Goal: Check status: Check status

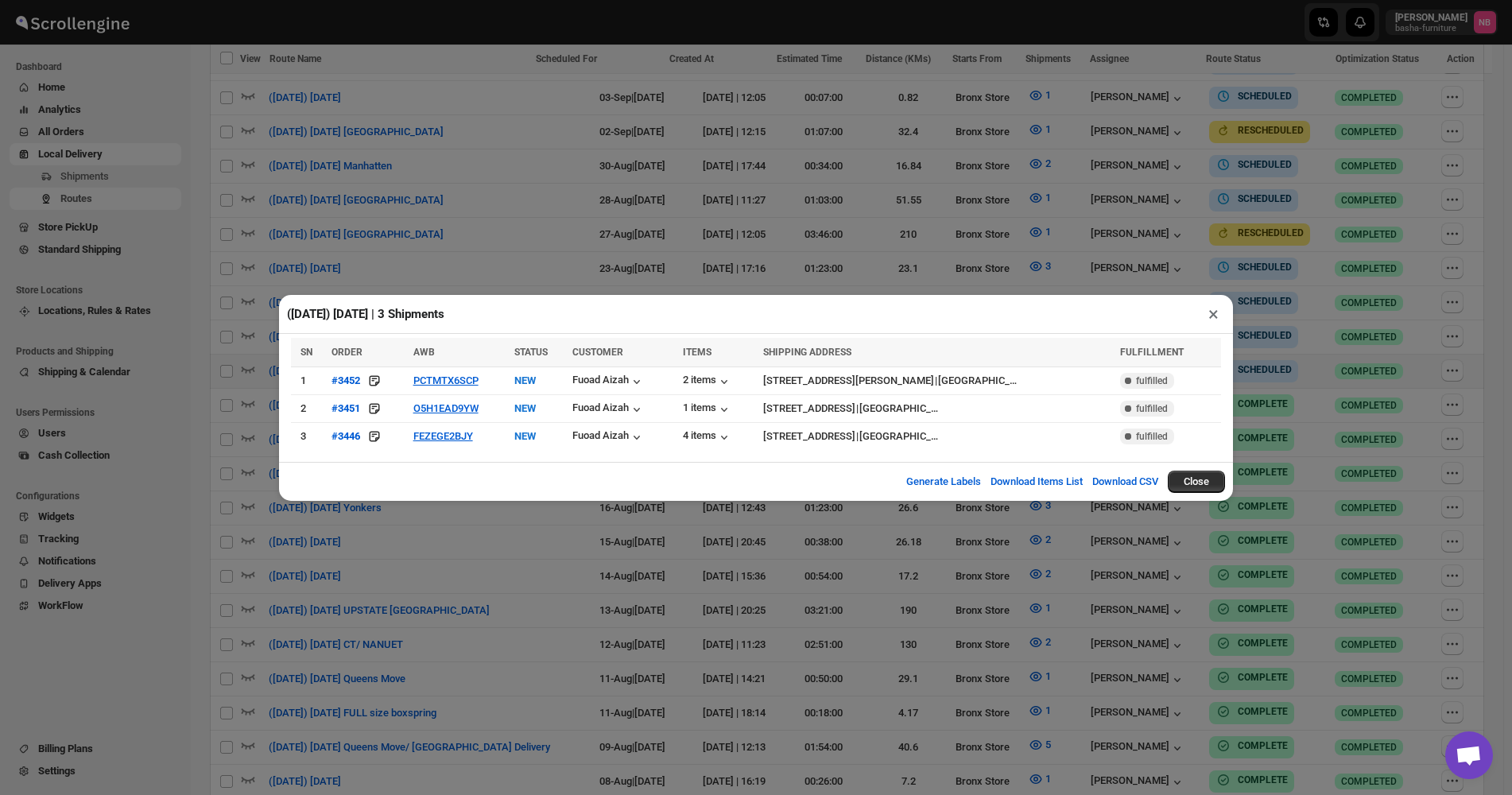
scroll to position [637, 0]
click at [877, 304] on div "([DATE]) [DATE] | 3 Shipments ×" at bounding box center [756, 314] width 954 height 39
drag, startPoint x: 1217, startPoint y: 474, endPoint x: 1207, endPoint y: 475, distance: 10.0
click at [1210, 481] on button "Close" at bounding box center [1196, 482] width 57 height 22
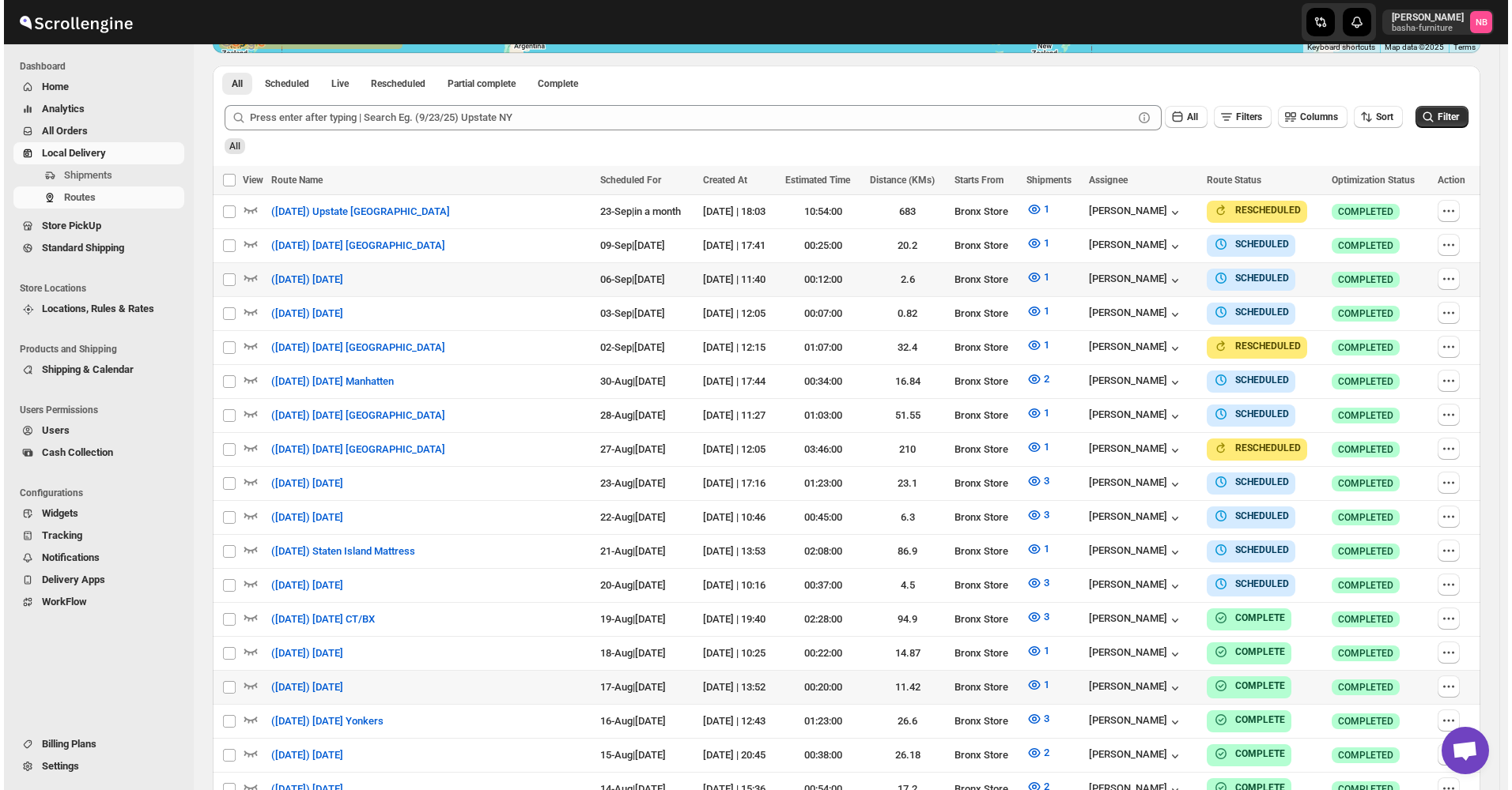
scroll to position [395, 0]
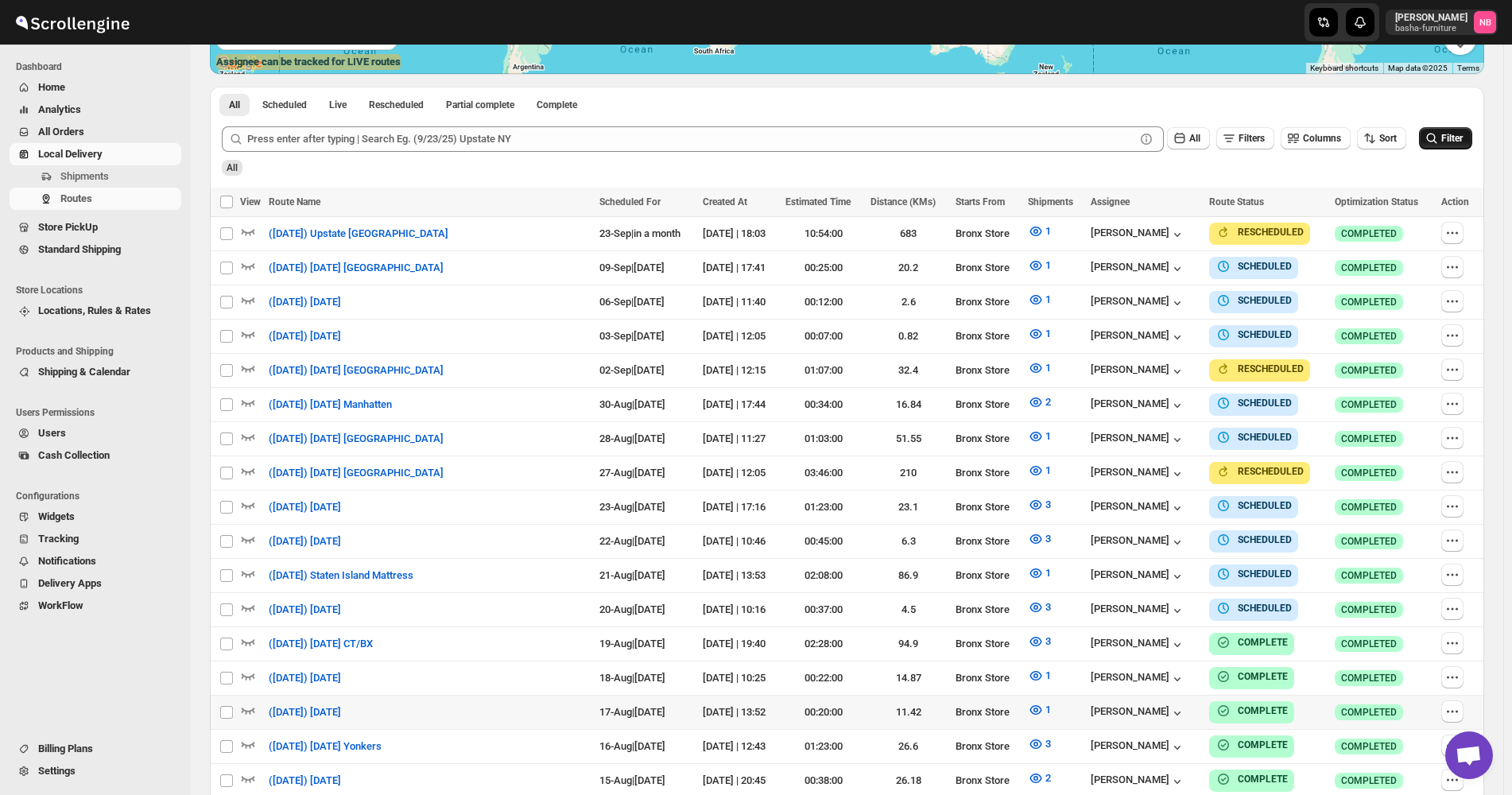
click at [1462, 139] on span "Filter" at bounding box center [1451, 138] width 21 height 11
click at [1041, 602] on button "3" at bounding box center [1039, 607] width 42 height 26
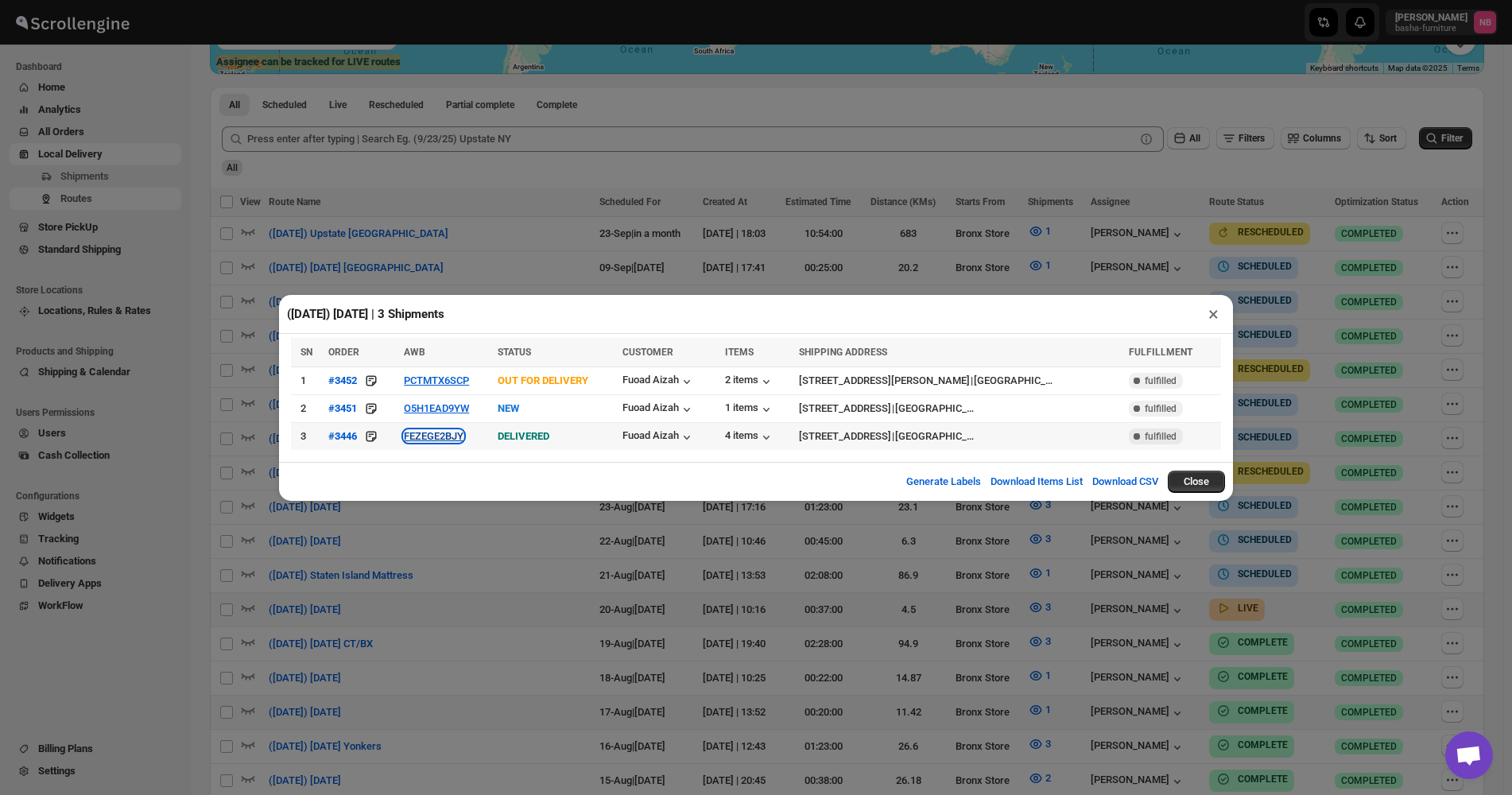
click at [422, 430] on button "FEZEGE2BJY" at bounding box center [434, 436] width 60 height 12
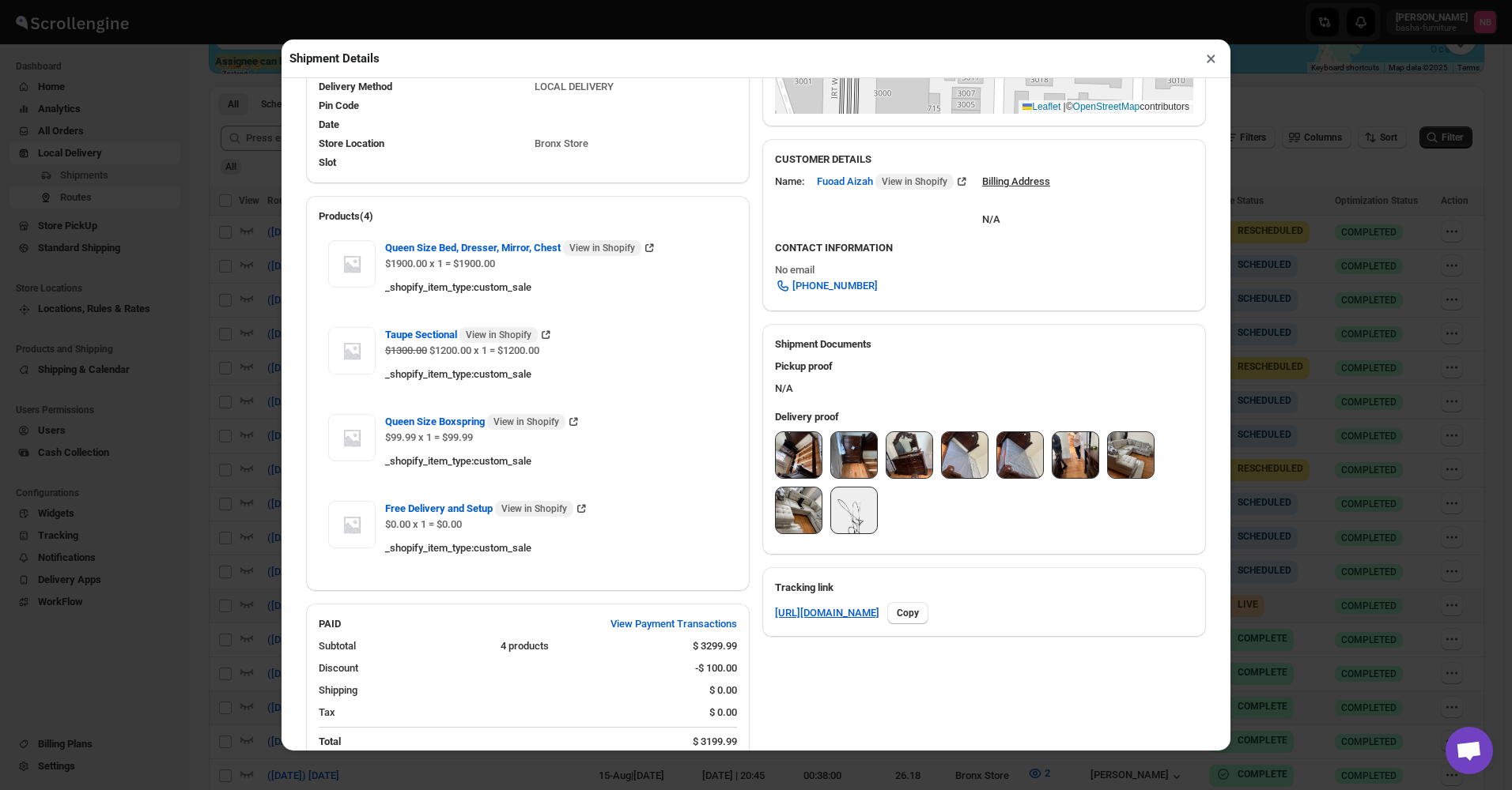
click at [783, 447] on img at bounding box center [799, 455] width 46 height 46
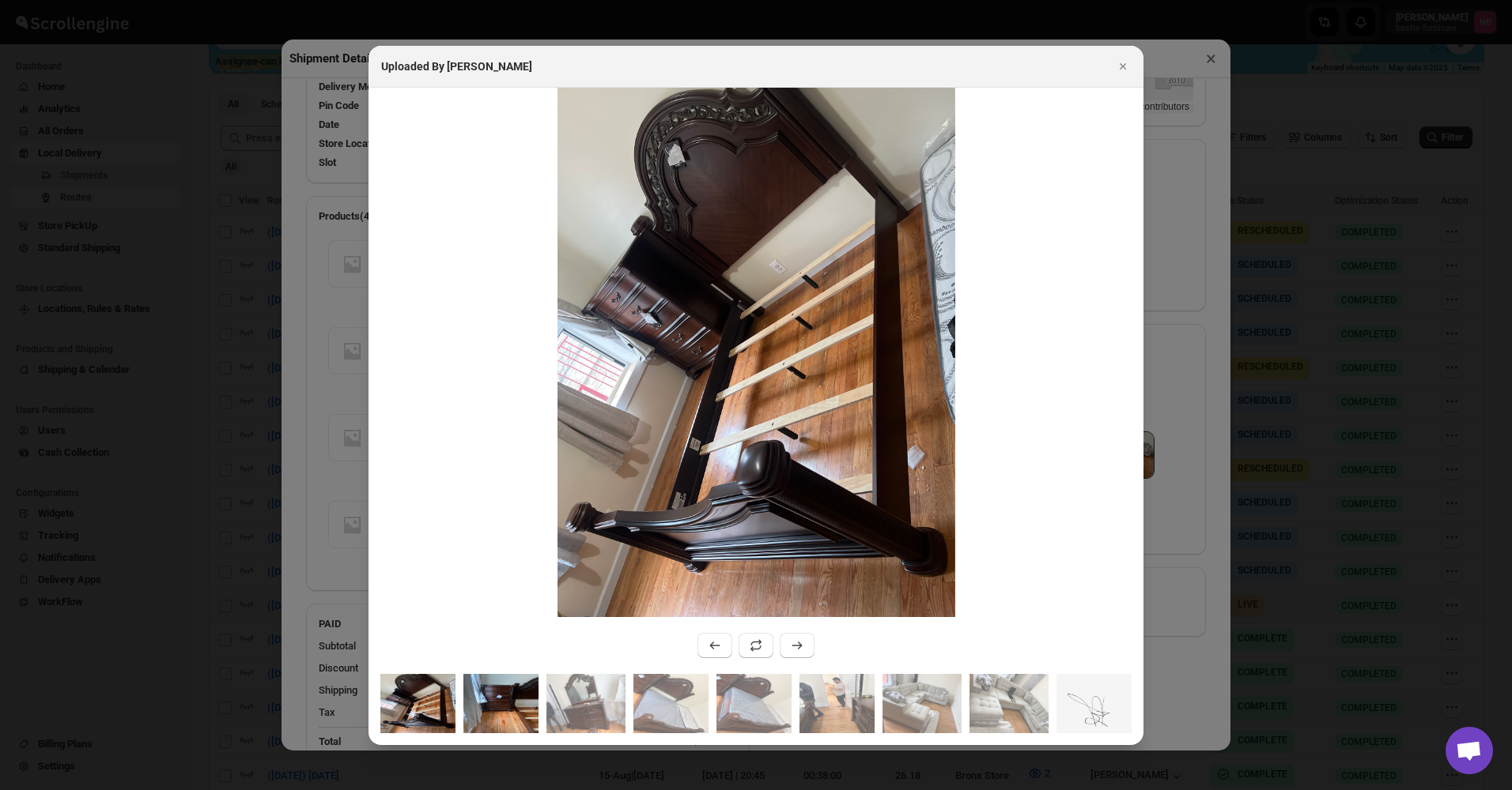
click at [514, 689] on img ":re82:" at bounding box center [501, 704] width 75 height 60
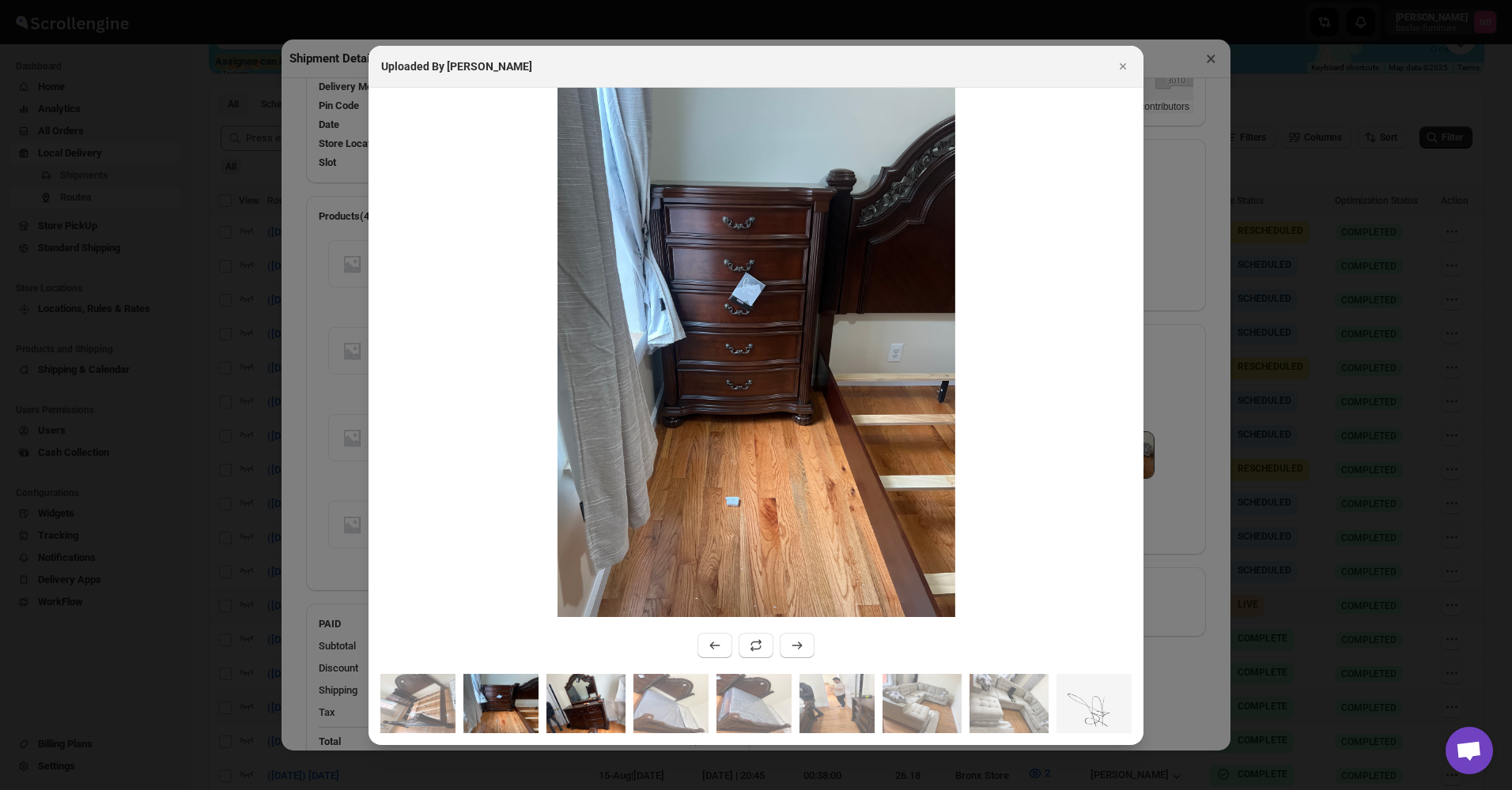
click at [602, 684] on img ":re82:" at bounding box center [585, 704] width 79 height 60
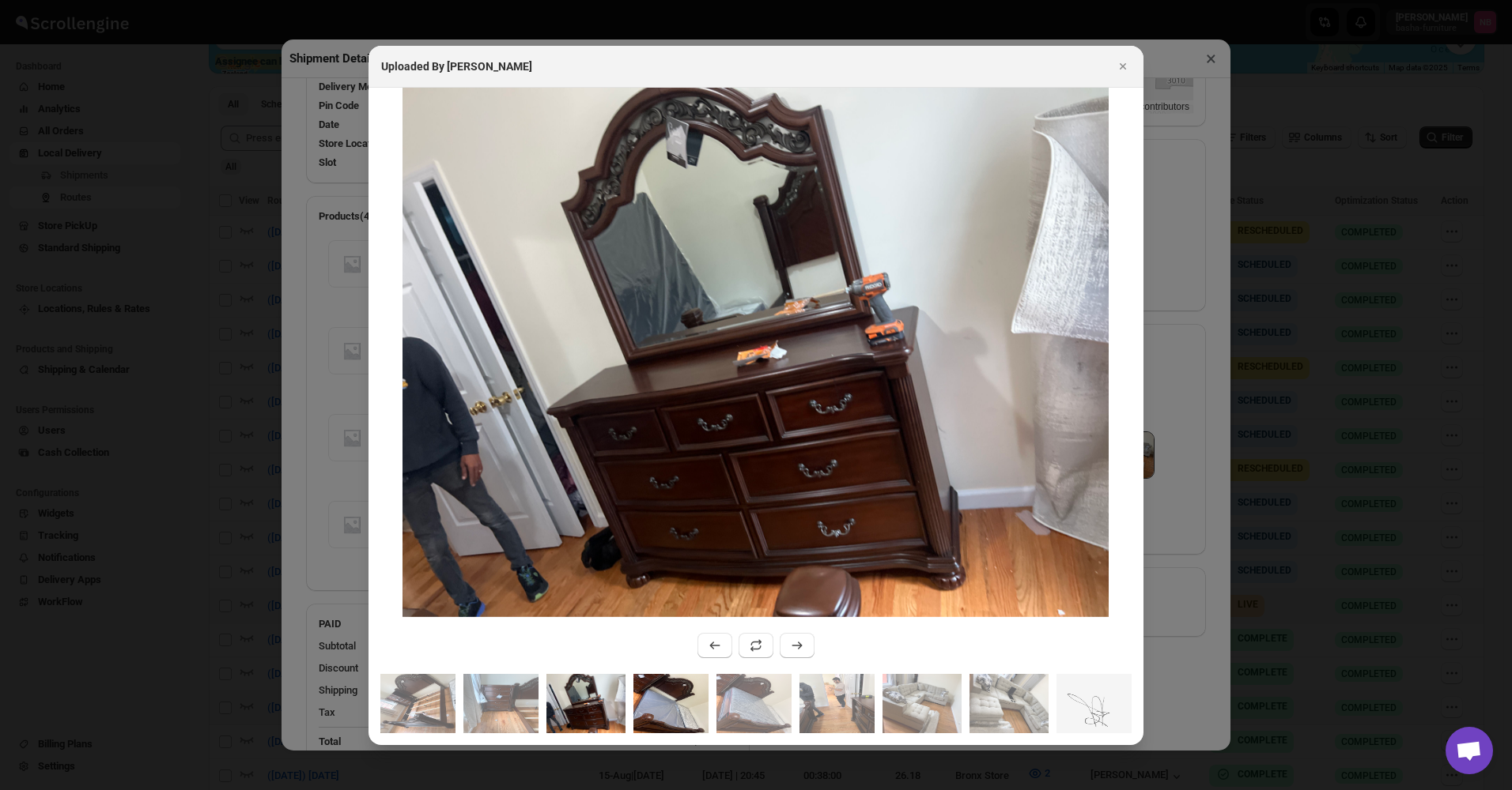
click at [674, 683] on img ":re82:" at bounding box center [671, 704] width 75 height 60
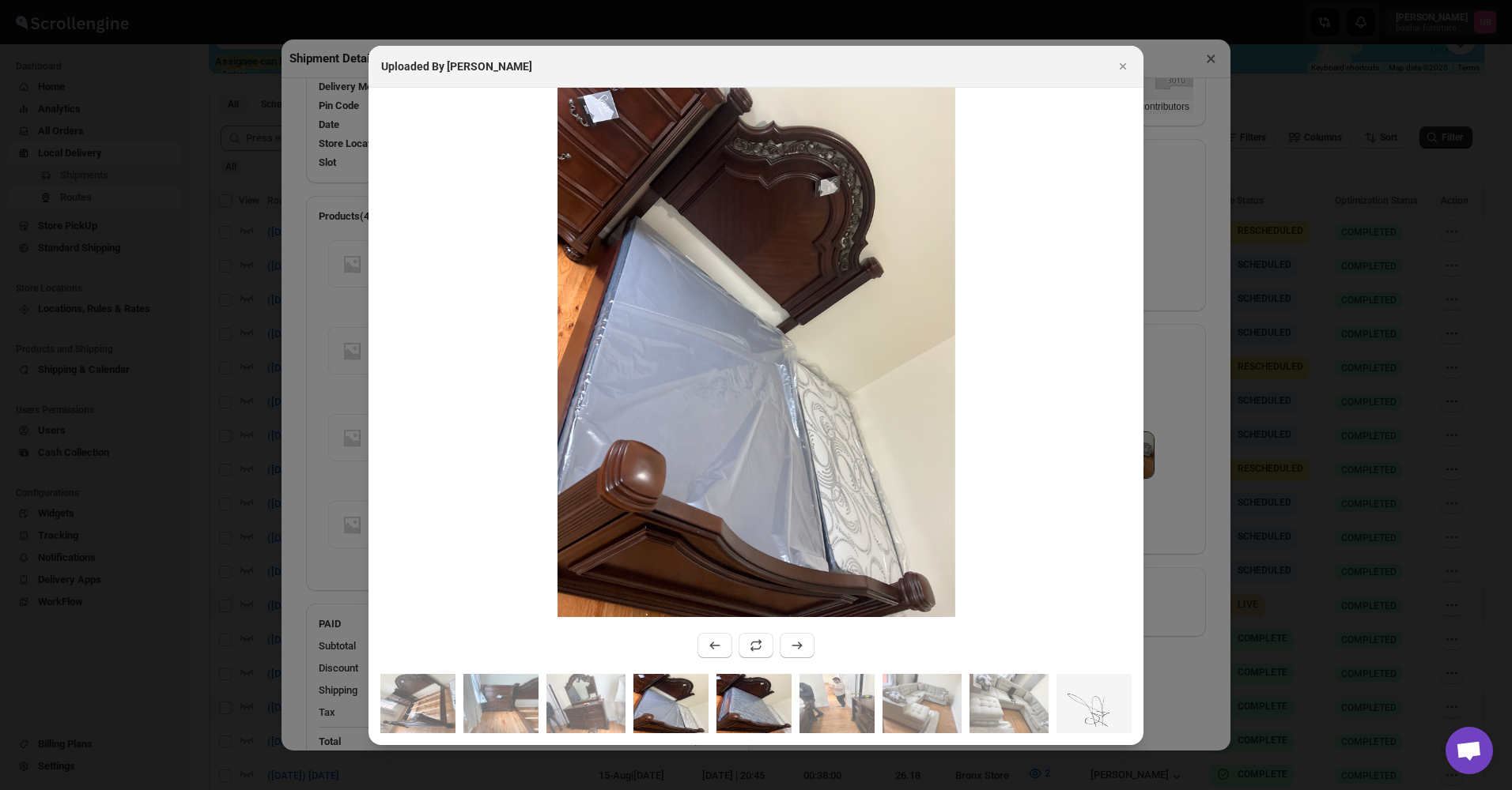
click at [759, 690] on img ":re82:" at bounding box center [754, 704] width 75 height 60
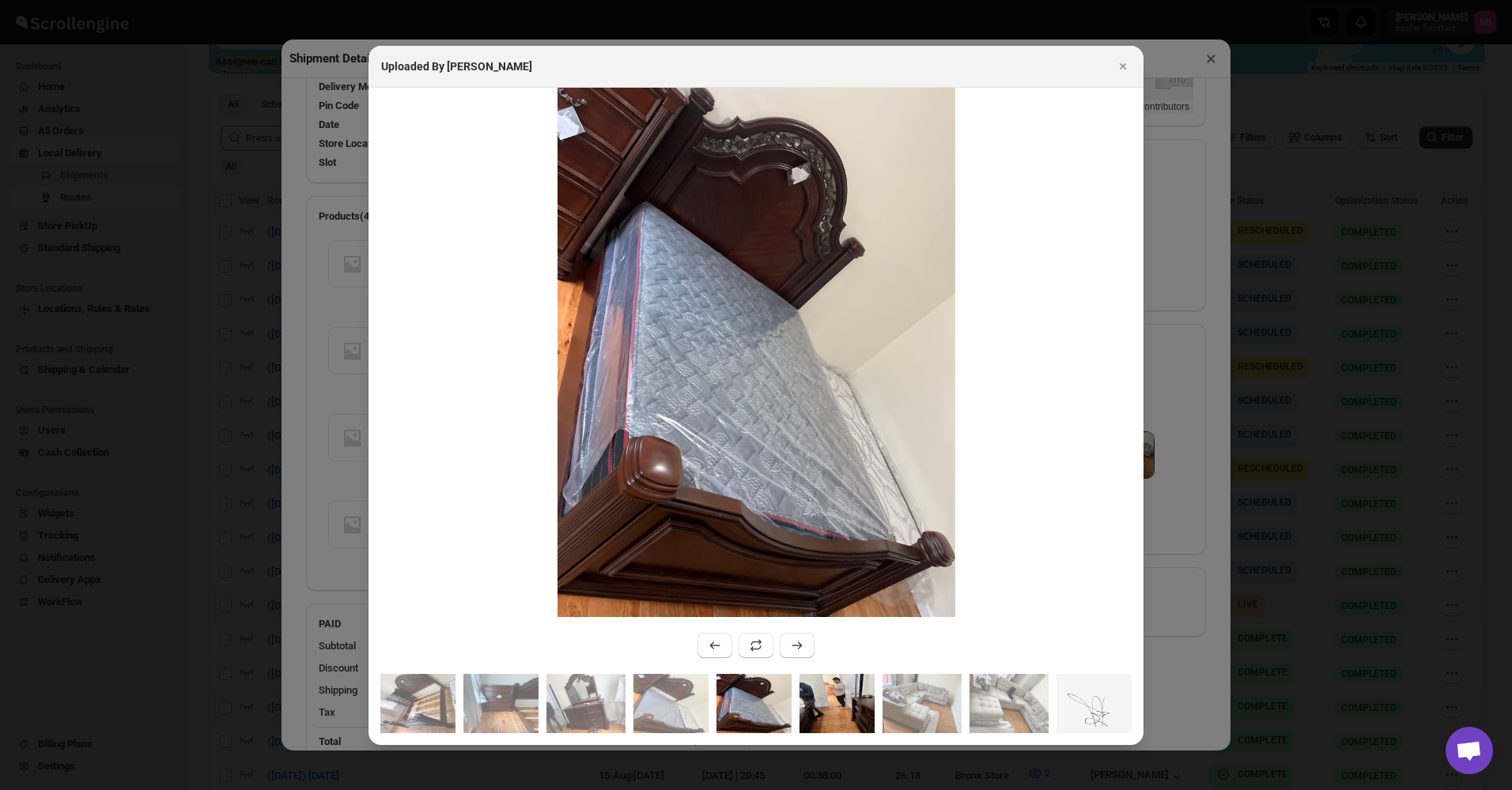
click at [836, 701] on img ":re82:" at bounding box center [836, 704] width 75 height 60
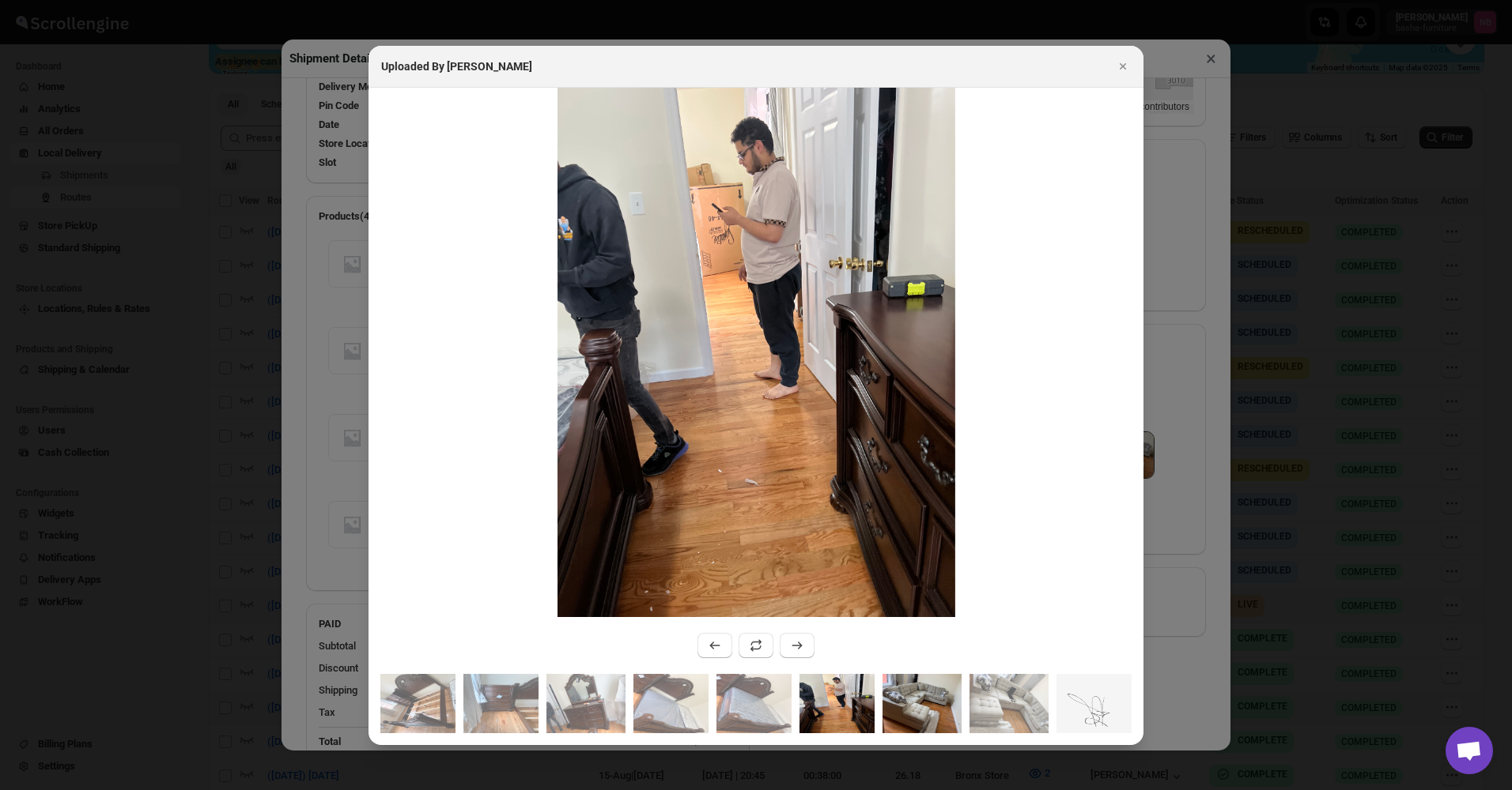
click at [896, 708] on img ":re82:" at bounding box center [922, 704] width 79 height 60
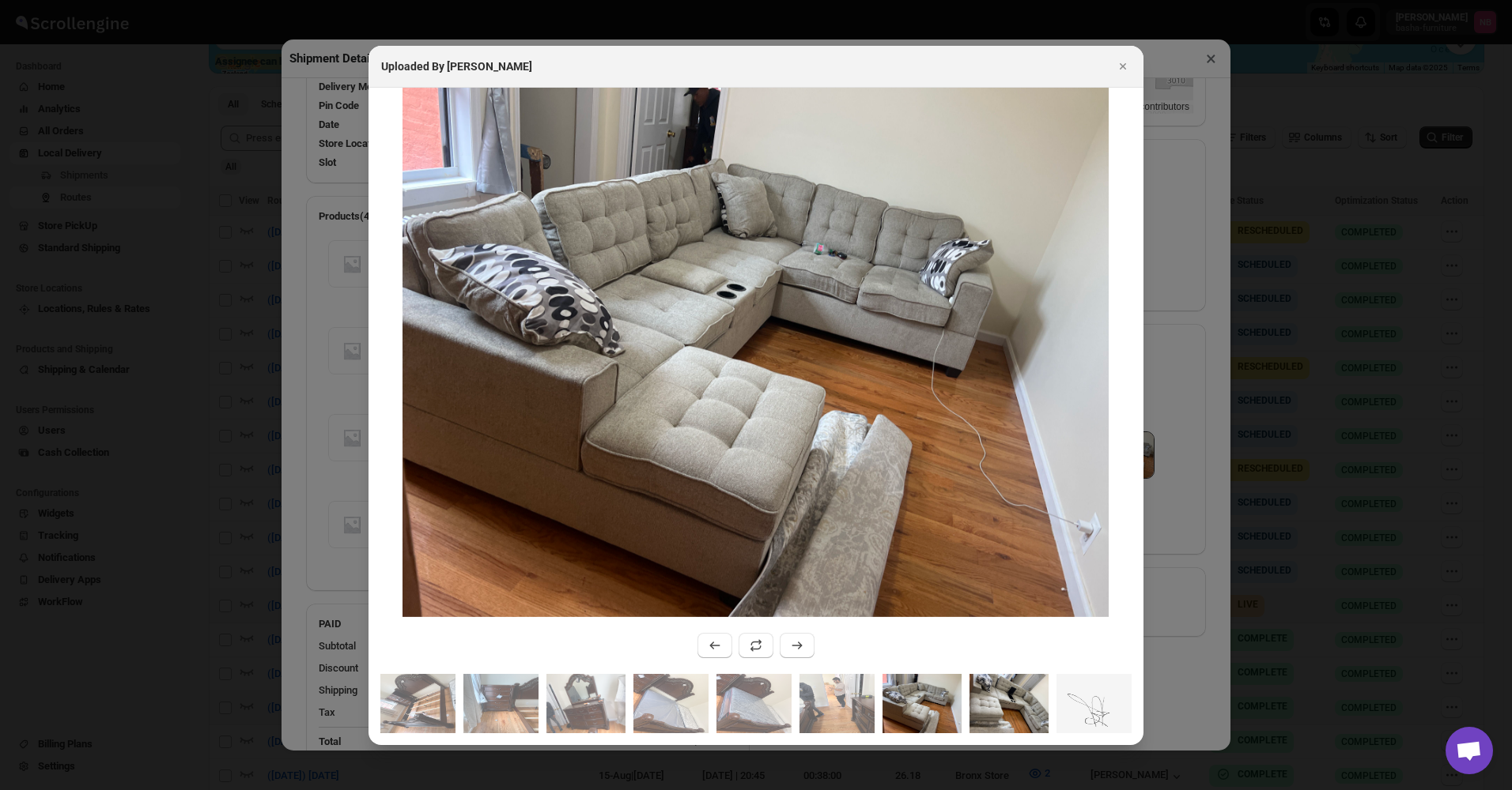
click at [972, 706] on img ":re82:" at bounding box center [1009, 704] width 79 height 60
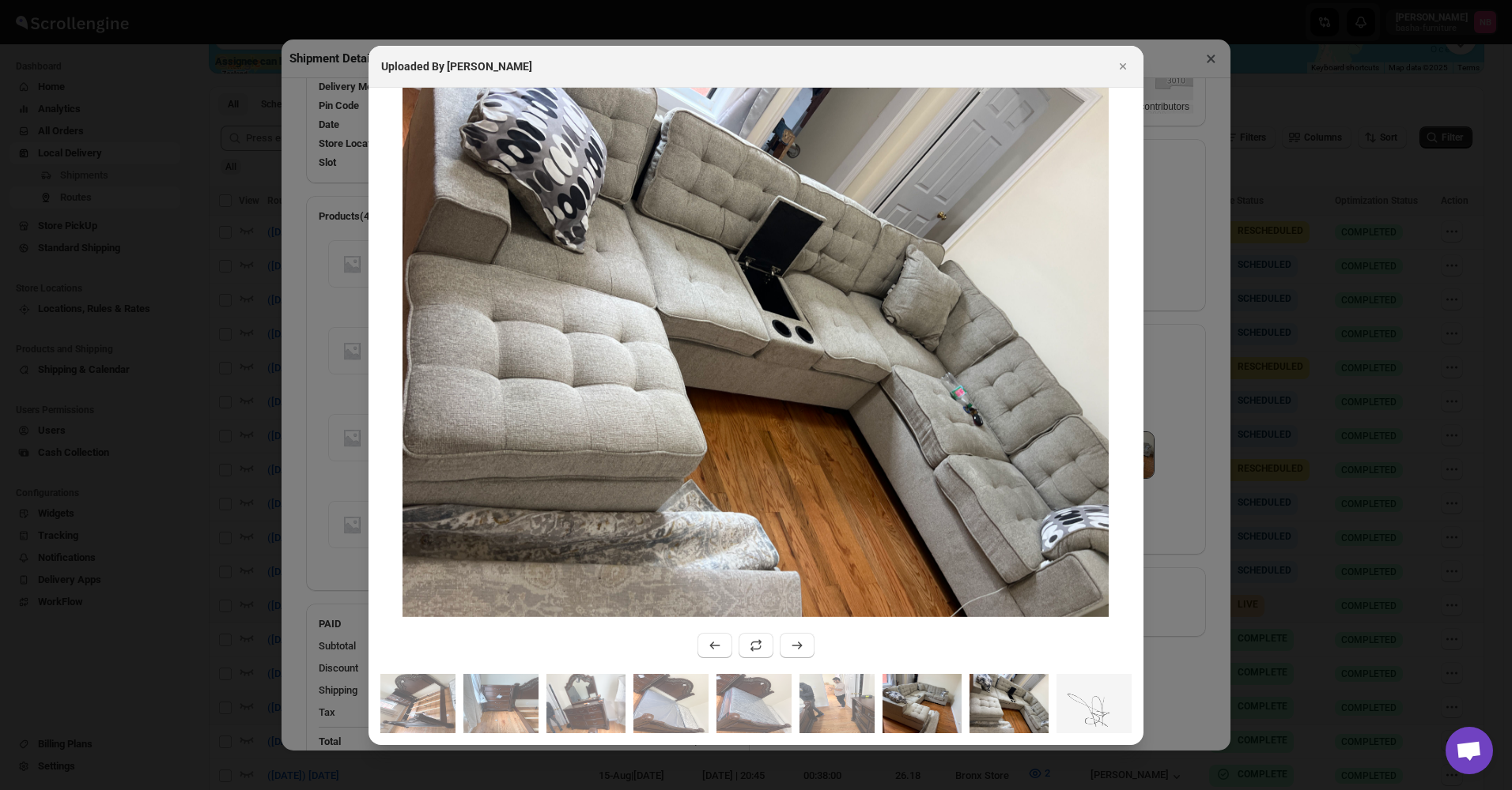
click at [920, 701] on img ":re82:" at bounding box center [922, 704] width 79 height 60
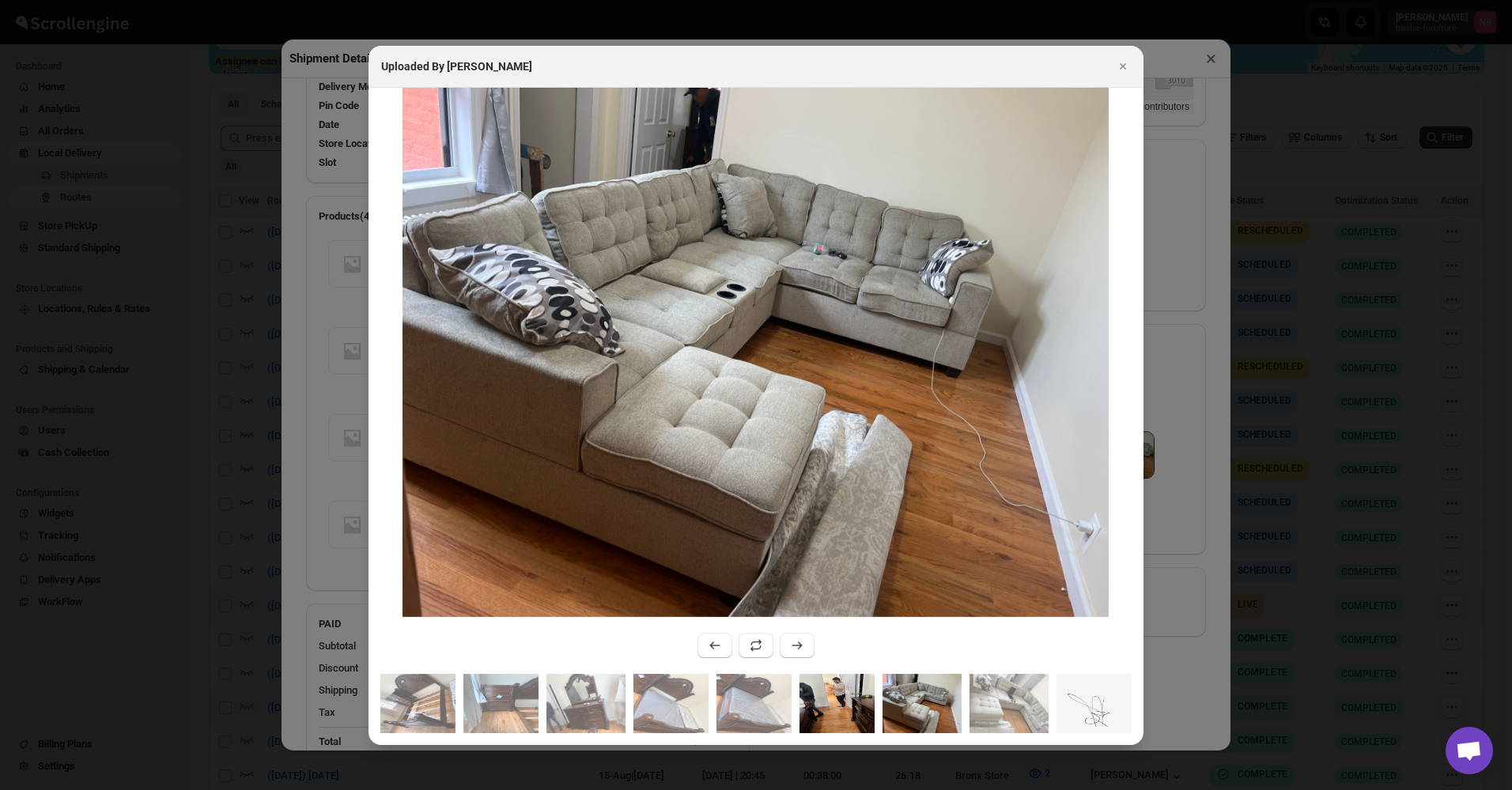
click at [860, 716] on img ":re82:" at bounding box center [836, 704] width 75 height 60
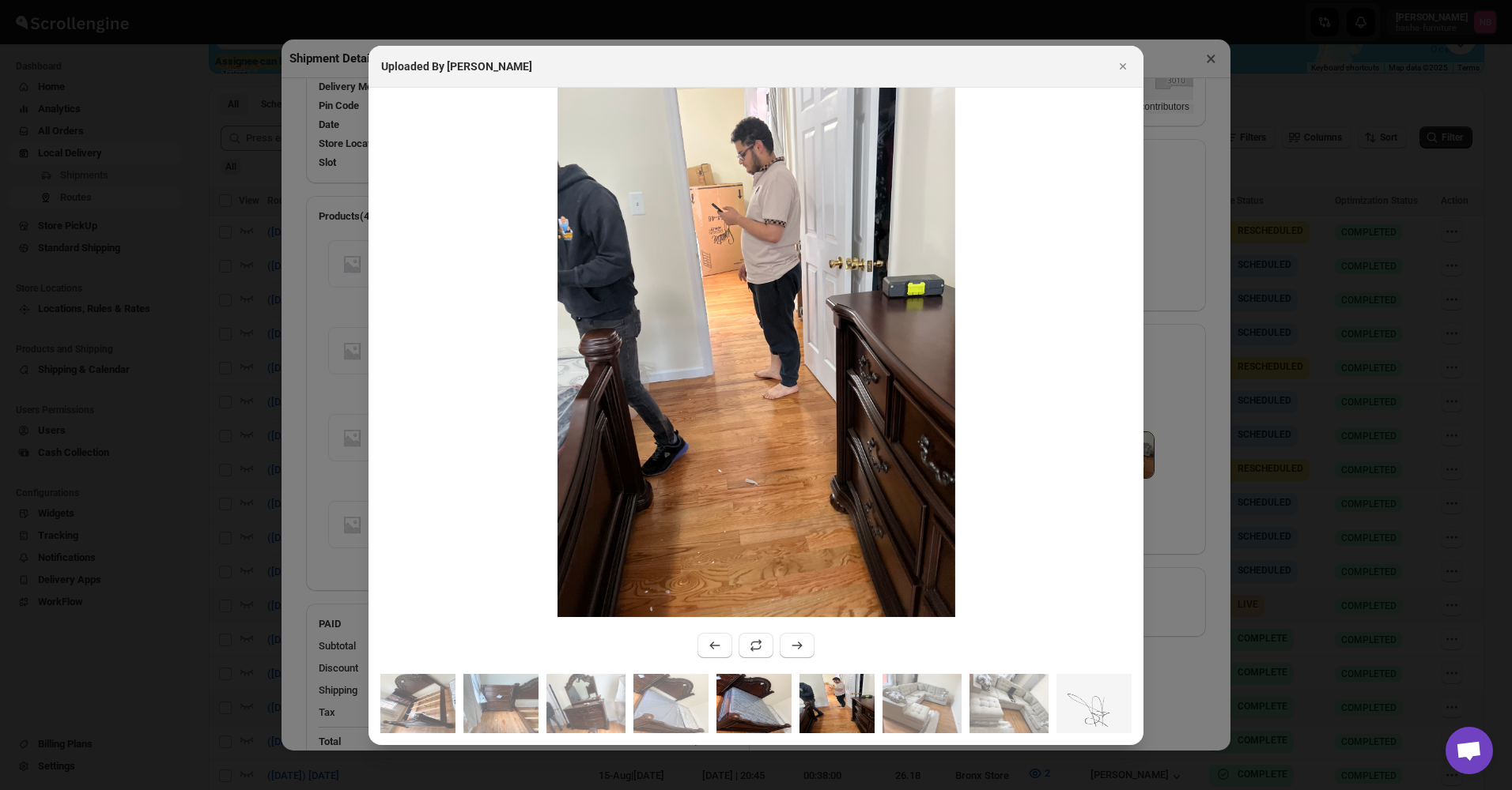
click at [775, 701] on img ":re82:" at bounding box center [754, 704] width 75 height 60
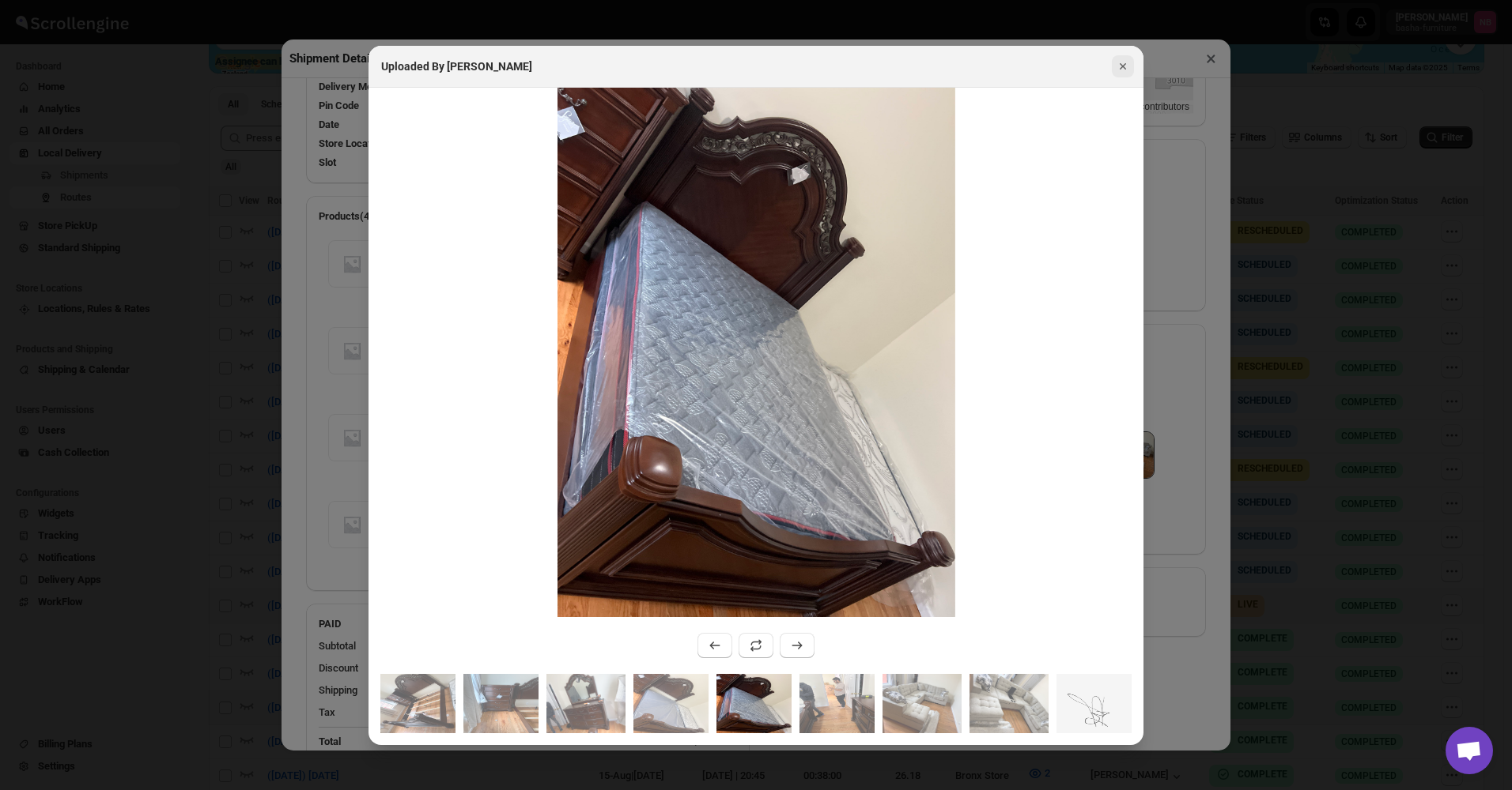
click at [1120, 71] on icon "Close" at bounding box center [1123, 66] width 16 height 16
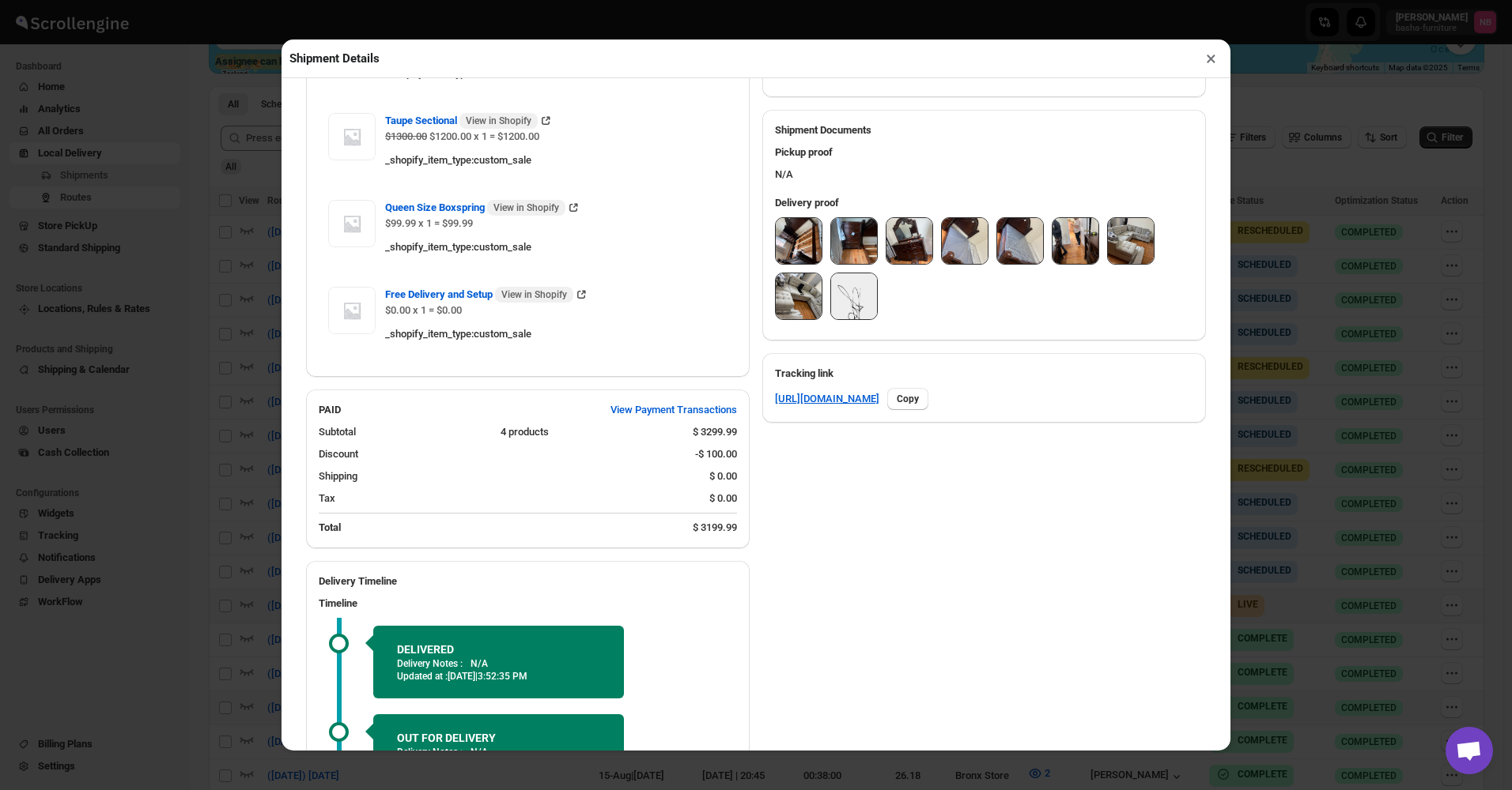
scroll to position [633, 0]
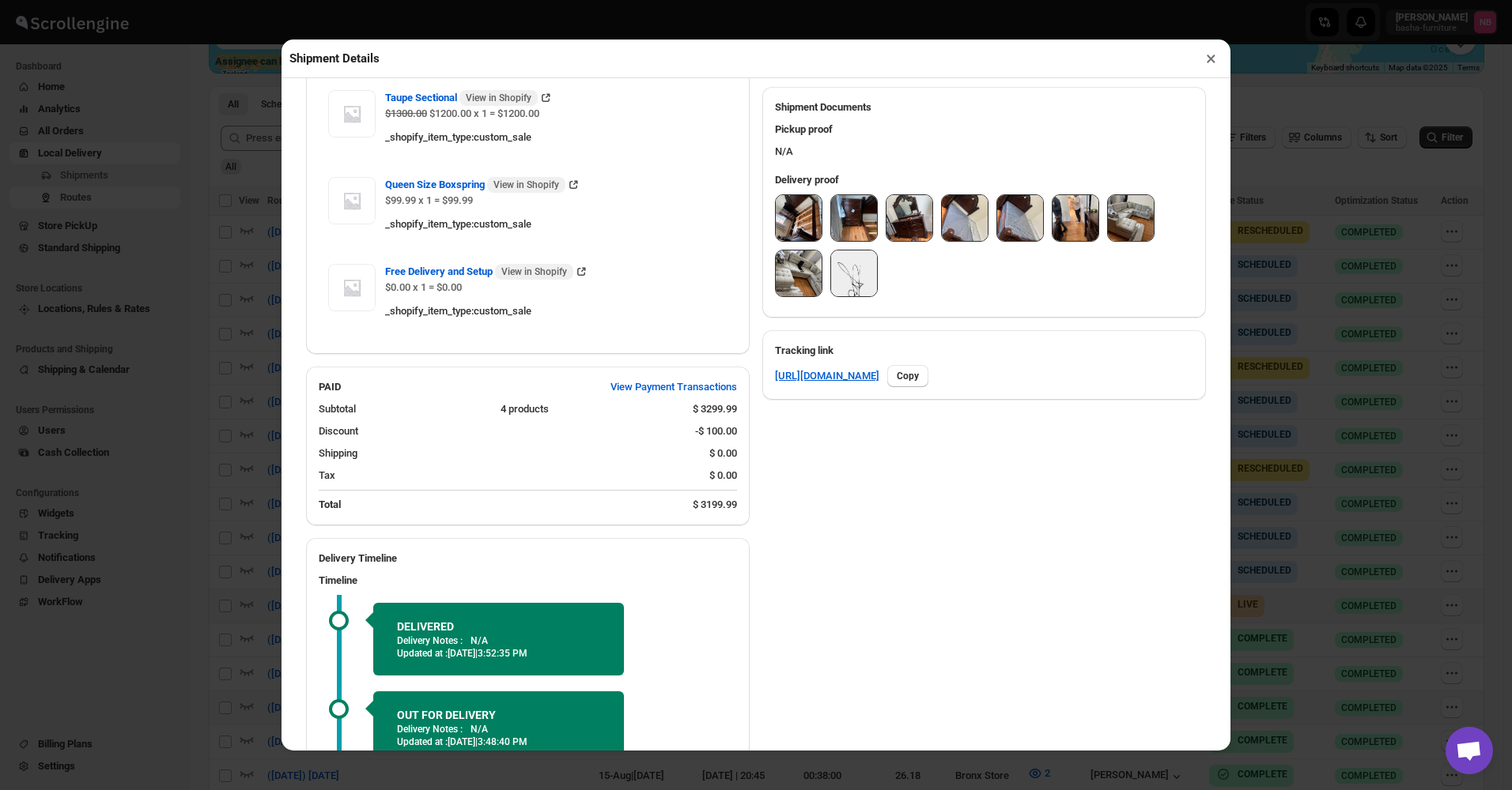
click at [1218, 62] on button "×" at bounding box center [1210, 59] width 23 height 22
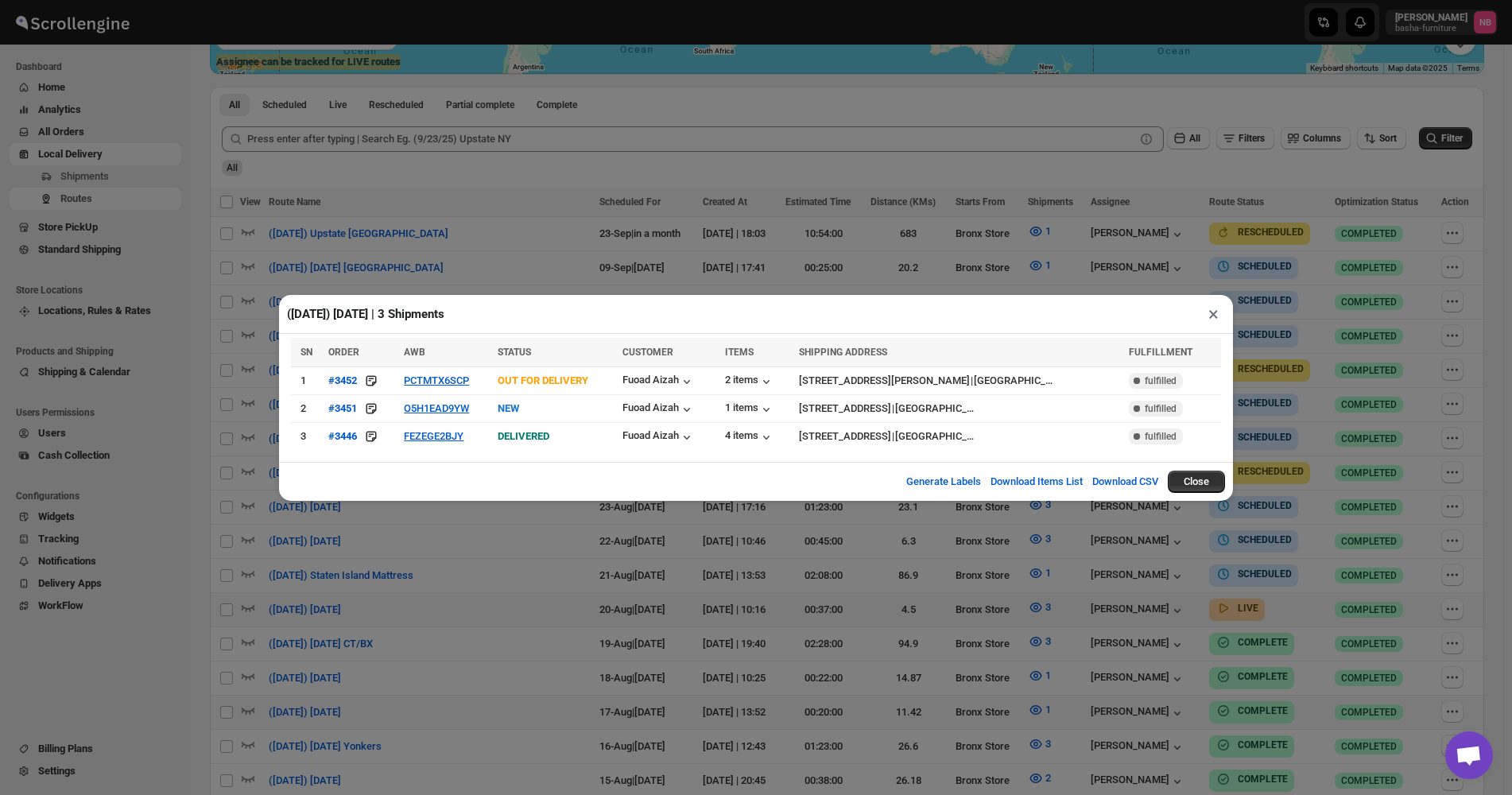
click at [1333, 172] on div "([DATE]) [DATE] | 3 Shipments × SN ORDER AWB STATUS CUSTOMER ITEMS SHIPPING ADD…" at bounding box center [756, 398] width 1512 height 795
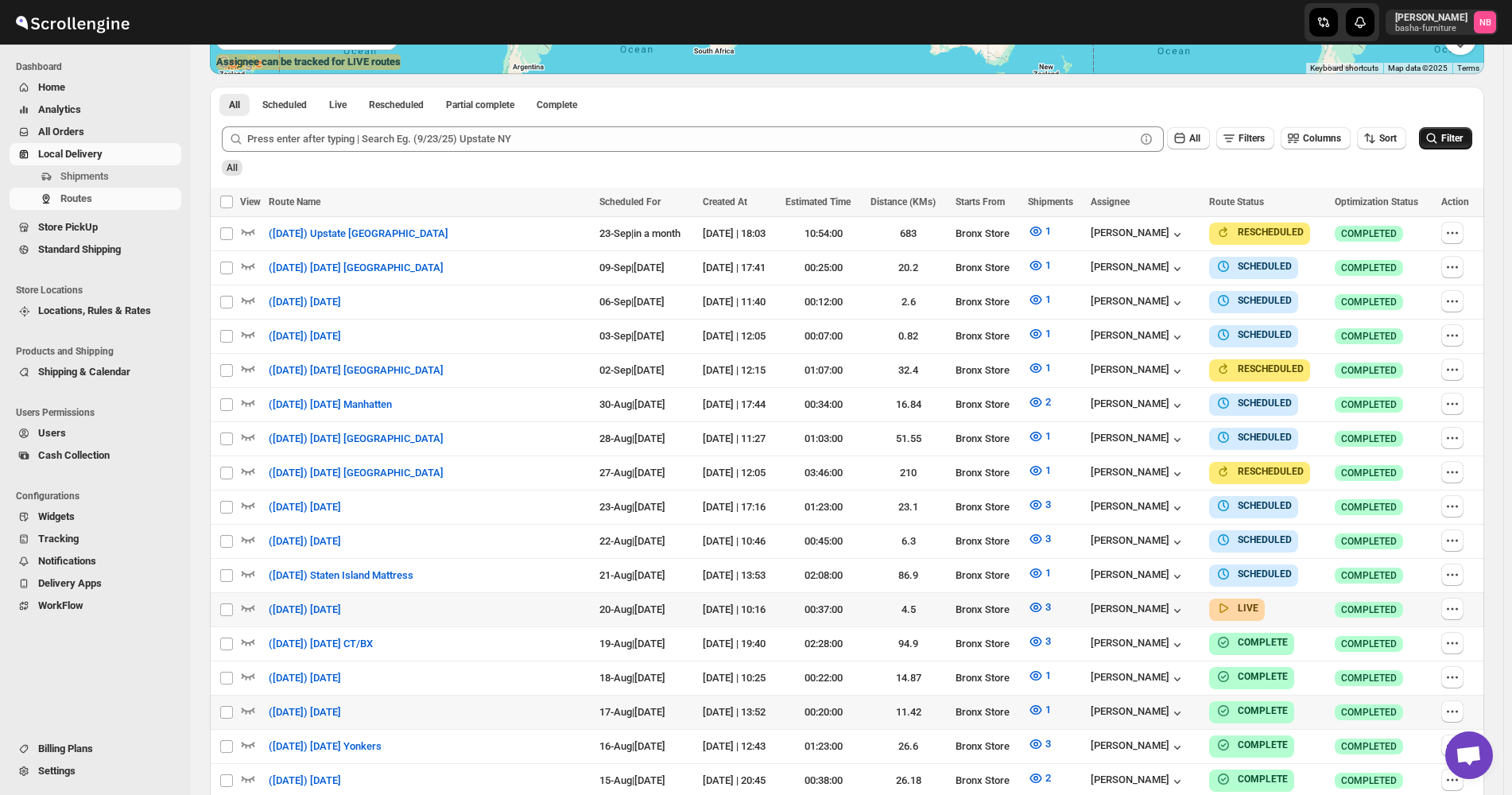
click at [1457, 148] on button "Filter" at bounding box center [1445, 139] width 53 height 22
click at [1036, 605] on icon "button" at bounding box center [1035, 607] width 16 height 16
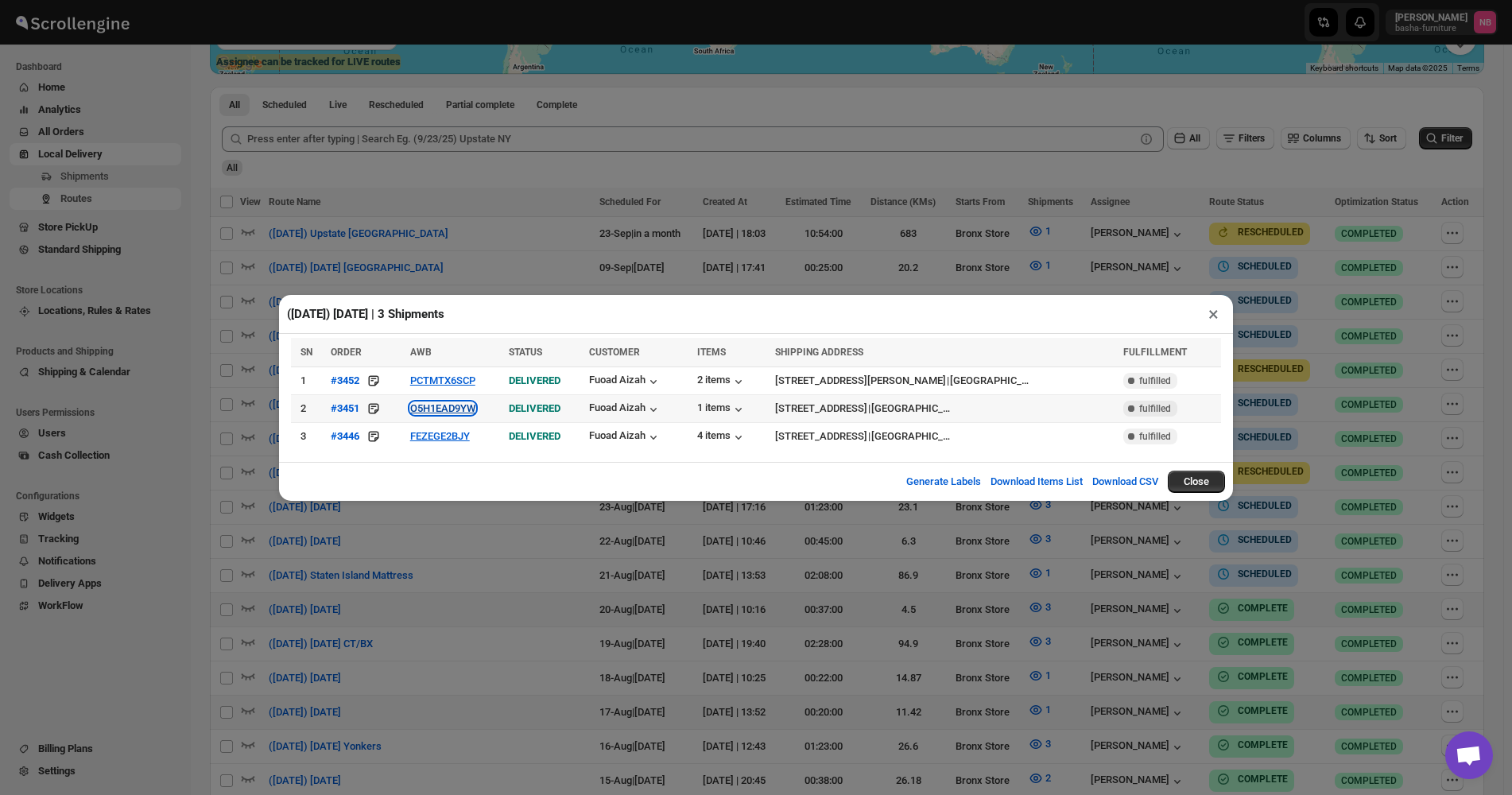
click at [449, 413] on button "O5H1EAD9YW" at bounding box center [443, 409] width 65 height 12
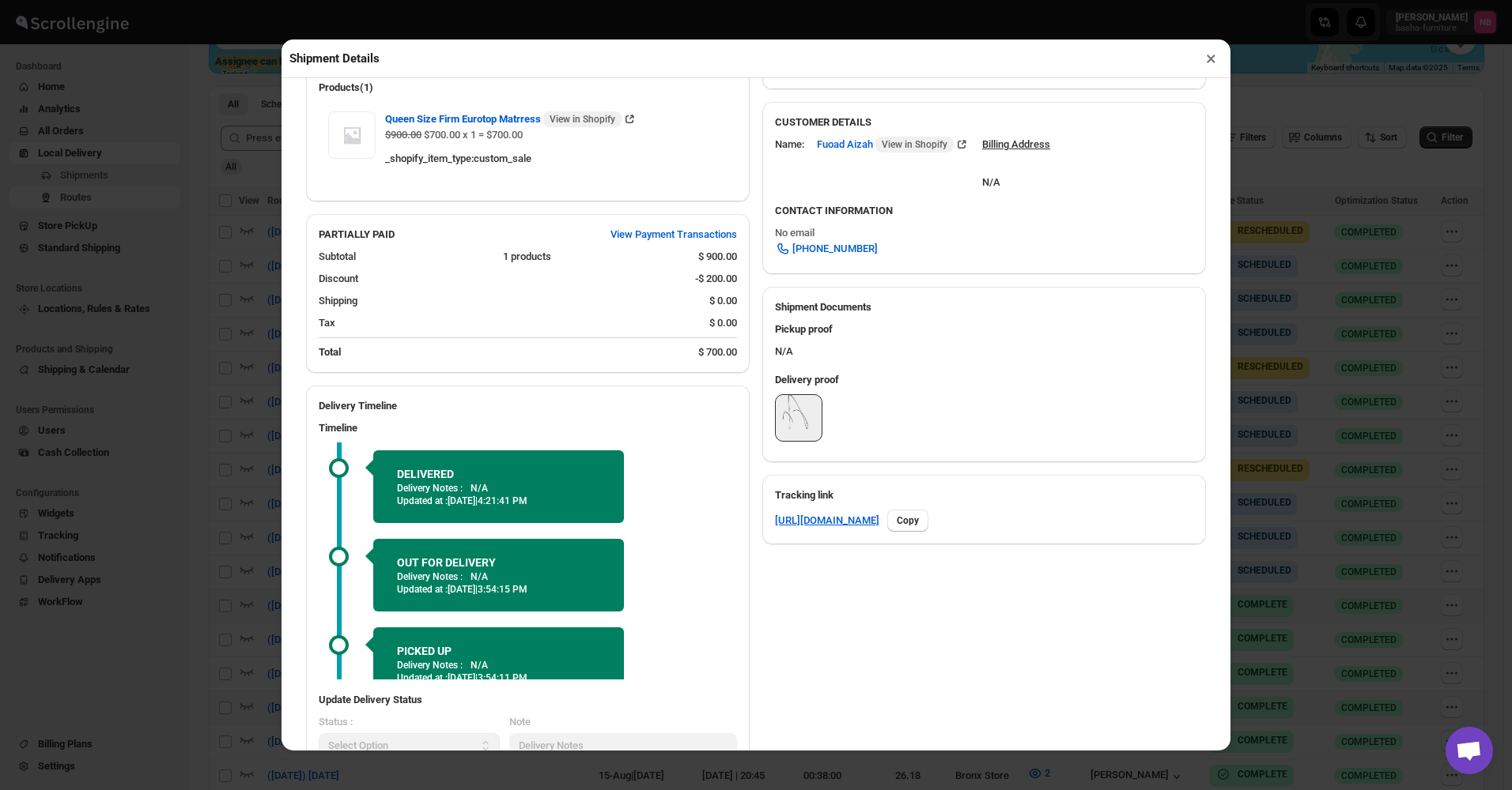
scroll to position [509, 0]
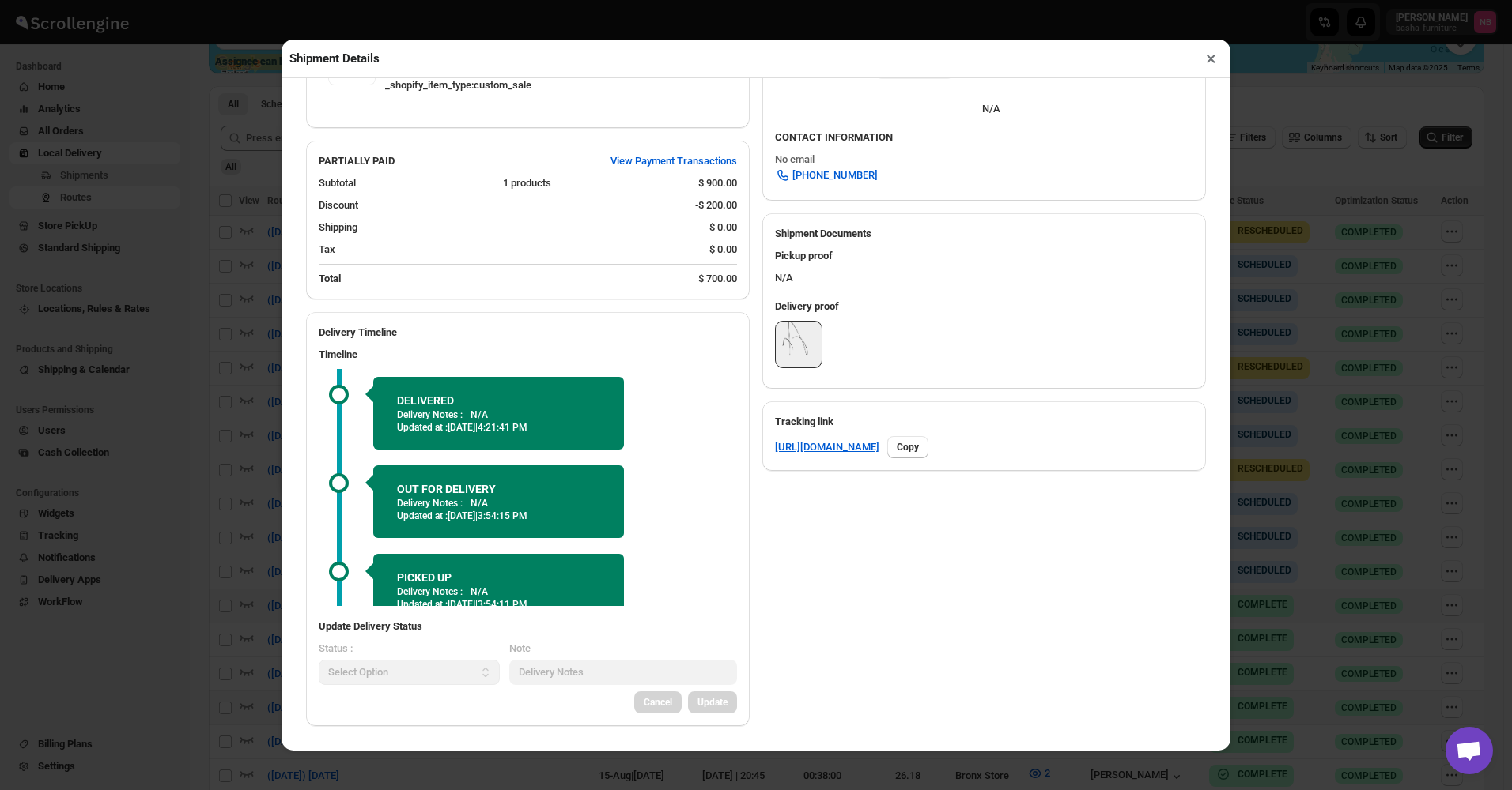
click at [1344, 410] on div "Shipment Details × #3451 Awb : O5H1EAD9YW DATE [DATE] | 18:04 Success DELIVERED…" at bounding box center [756, 395] width 1512 height 790
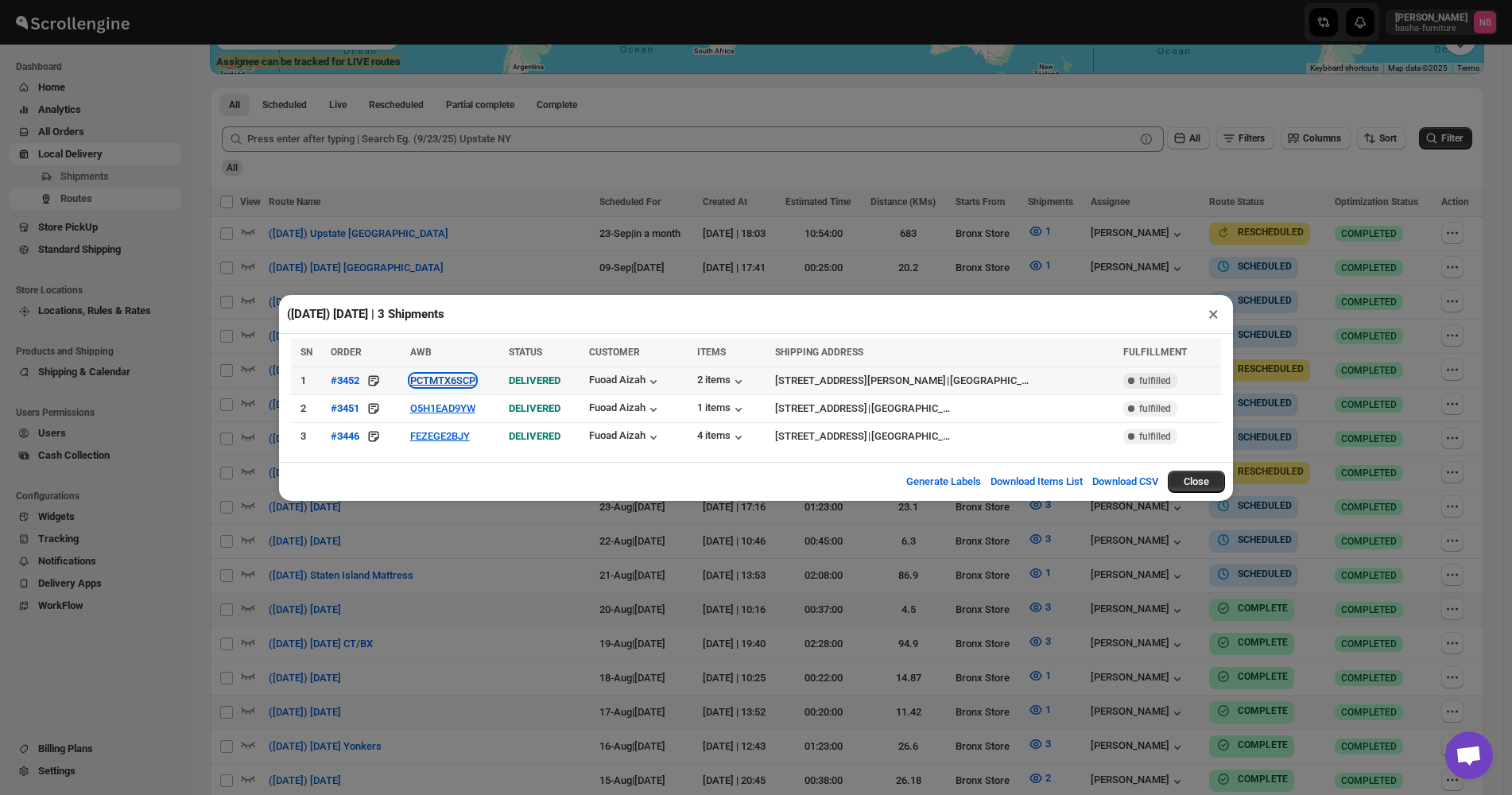
click at [438, 383] on button "PCTMTX6SCP" at bounding box center [443, 380] width 65 height 12
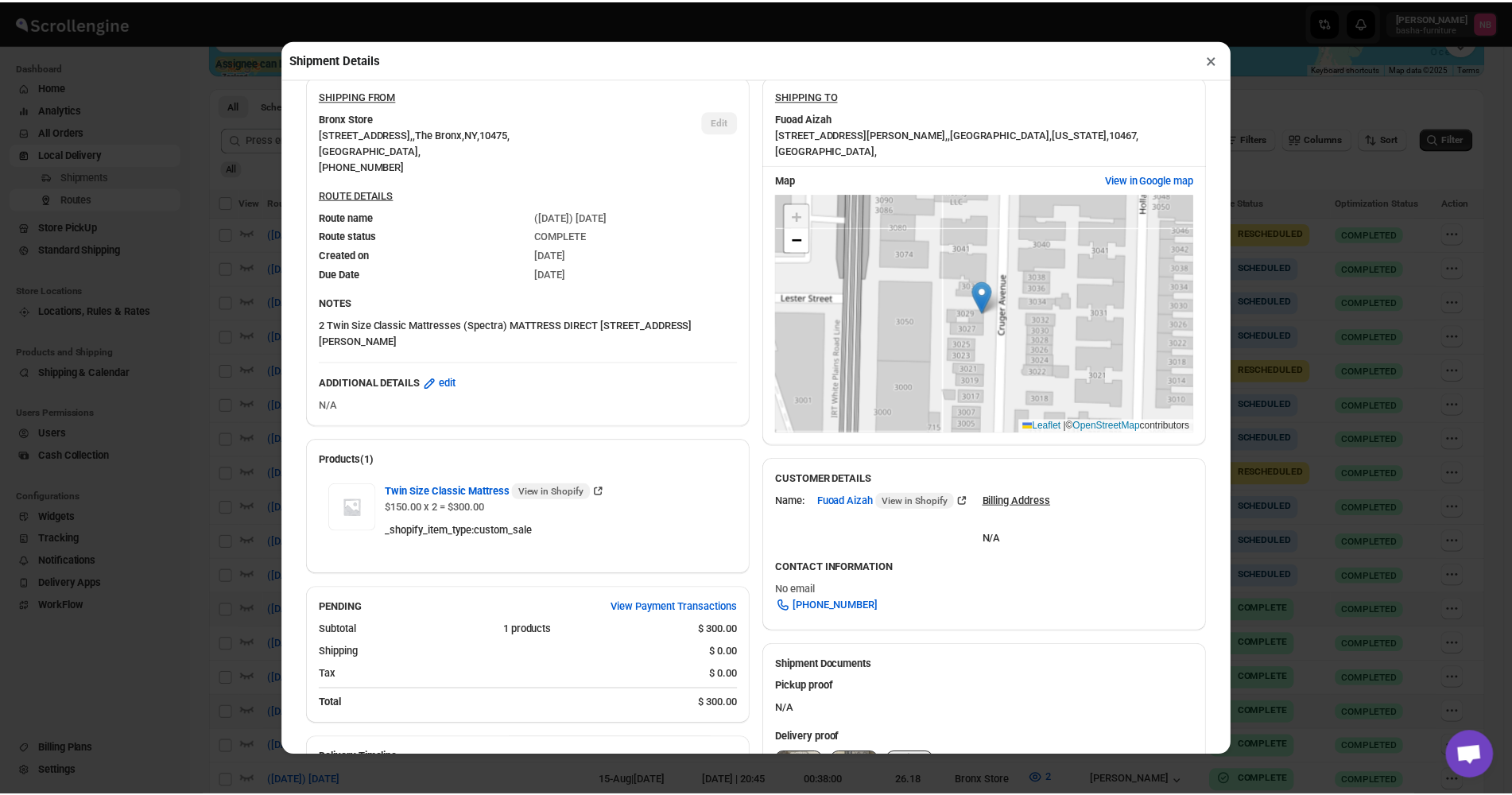
scroll to position [51, 0]
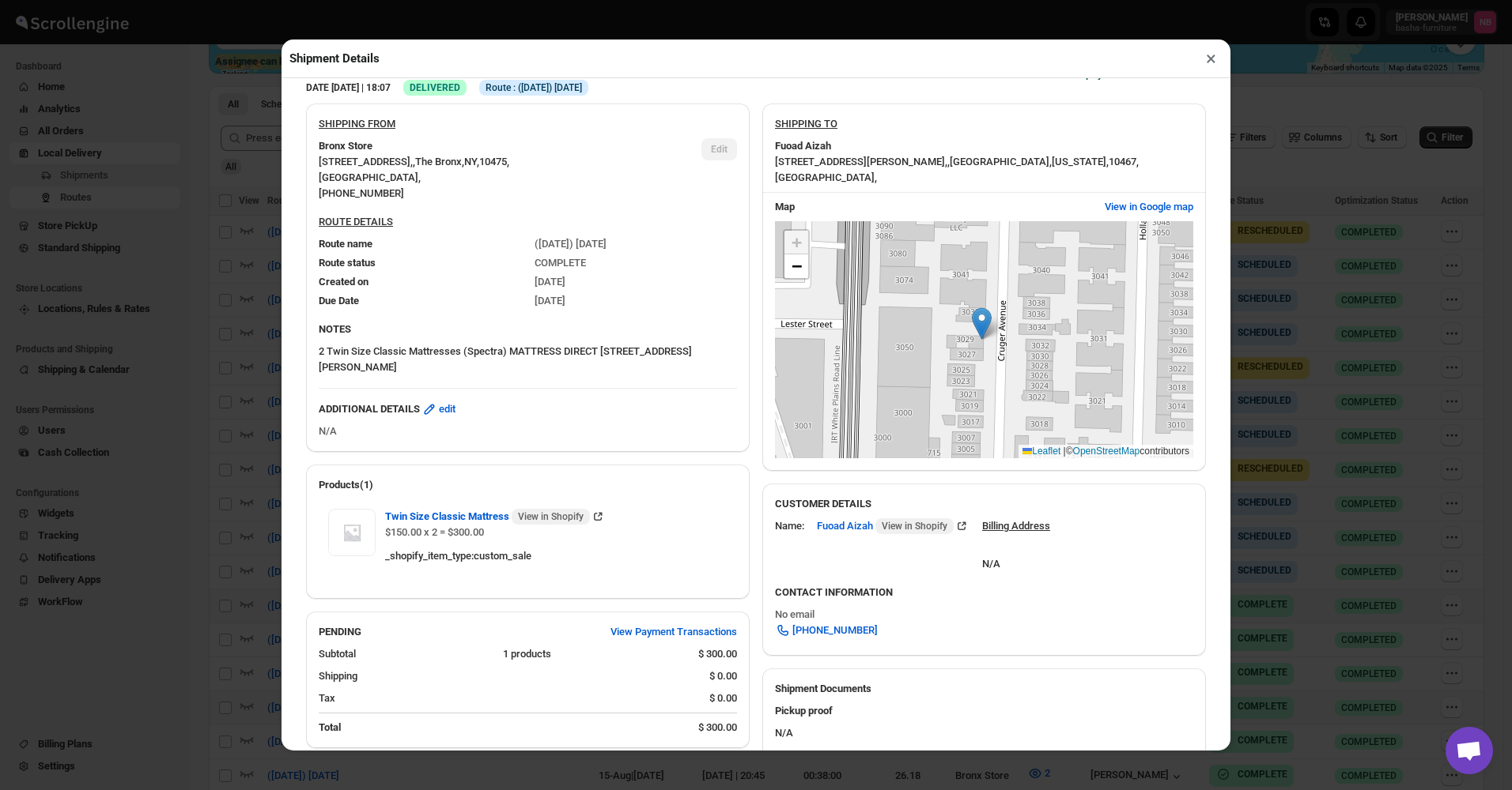
click at [1207, 55] on button "×" at bounding box center [1210, 59] width 23 height 22
